Goal: Task Accomplishment & Management: Manage account settings

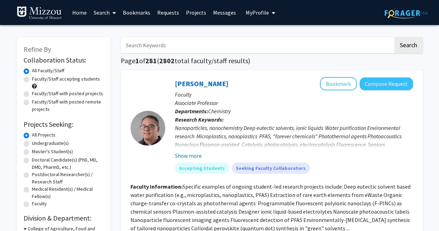
click at [259, 11] on span "My Profile" at bounding box center [257, 12] width 23 height 7
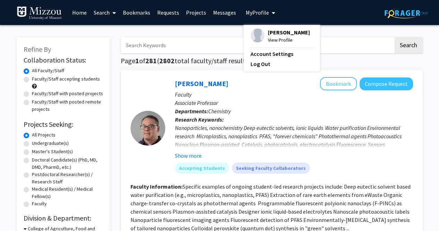
click at [268, 29] on span "[PERSON_NAME]" at bounding box center [289, 32] width 42 height 8
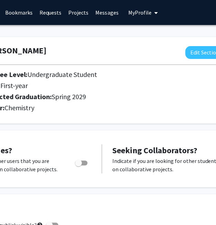
scroll to position [0, 154]
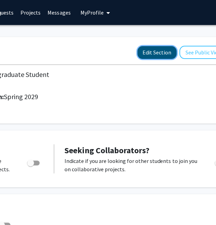
click at [163, 54] on button "Edit Section" at bounding box center [156, 52] width 39 height 13
select select "first-year"
select select "45: spring_2029"
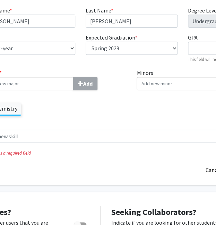
scroll to position [40, 135]
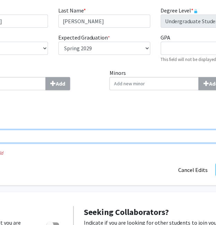
drag, startPoint x: 114, startPoint y: 130, endPoint x: 50, endPoint y: 119, distance: 65.1
click at [50, 119] on div "Majors * Add Chemistry Minors Add Skills Add" at bounding box center [104, 109] width 306 height 80
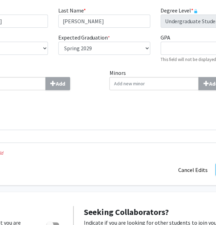
click at [109, 119] on div "Minors Add" at bounding box center [180, 95] width 153 height 53
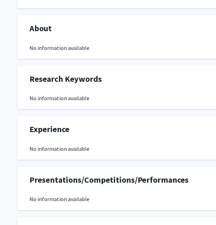
scroll to position [398, 0]
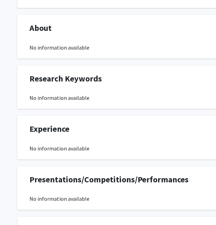
click at [56, 97] on div "No information available" at bounding box center [207, 98] width 357 height 8
click at [60, 46] on div "No information available" at bounding box center [207, 47] width 357 height 8
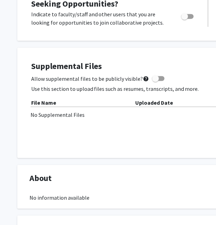
scroll to position [250, 0]
